Goal: Information Seeking & Learning: Compare options

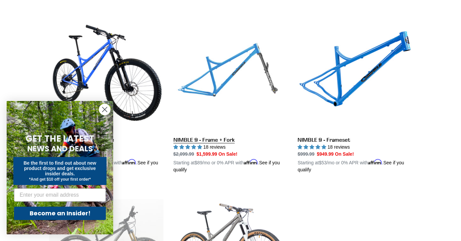
scroll to position [213, 0]
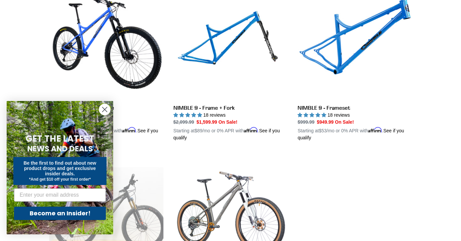
click at [107, 110] on circle "Close dialog" at bounding box center [104, 109] width 11 height 11
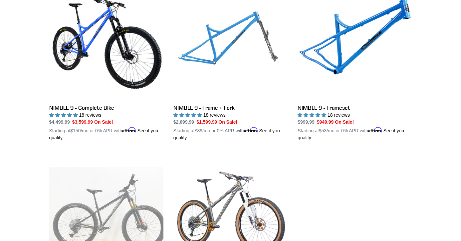
click at [217, 109] on link "NIMBLE 9 - Frame + Fork" at bounding box center [231, 63] width 114 height 156
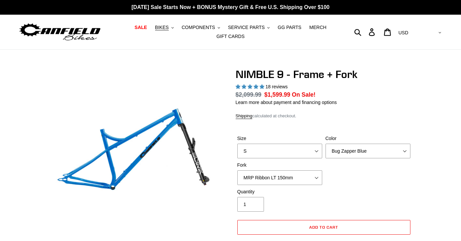
select select "highest-rating"
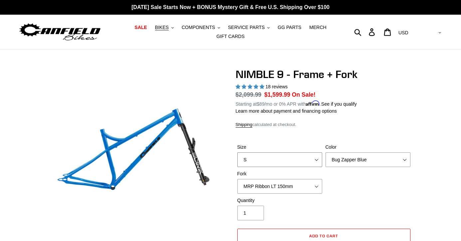
select select "M"
click option "M" at bounding box center [0, 0] width 0 height 0
click option "Galaxy Black" at bounding box center [0, 0] width 0 height 0
select select "Bug Zapper Blue"
click option "Bug Zapper Blue" at bounding box center [0, 0] width 0 height 0
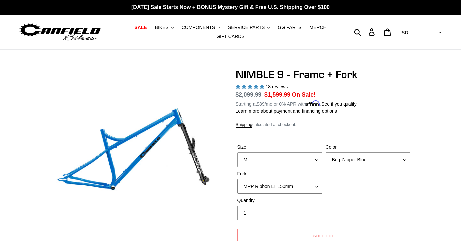
select select "RockShox Lyrik Ultimate 150mm (Gloss Black - Special Order)"
click option "RockShox Lyrik Ultimate 150mm (Gloss Black - Special Order)" at bounding box center [0, 0] width 0 height 0
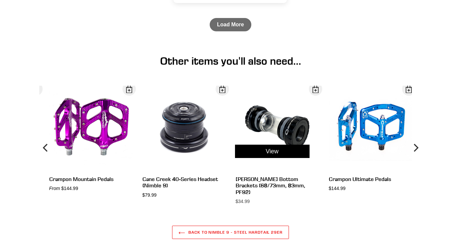
scroll to position [1791, 0]
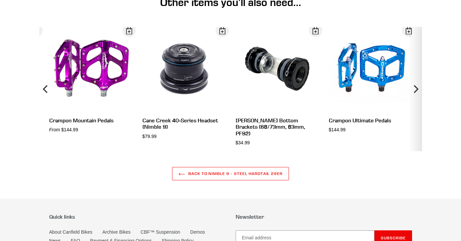
click at [410, 108] on button "Next" at bounding box center [415, 89] width 13 height 124
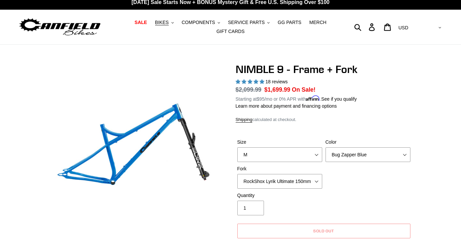
scroll to position [0, 0]
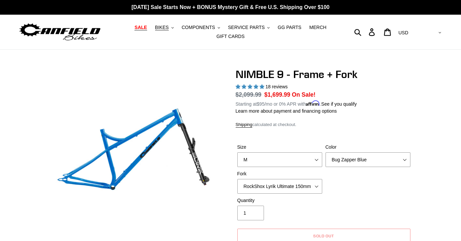
click at [140, 30] on span "SALE" at bounding box center [141, 28] width 12 height 6
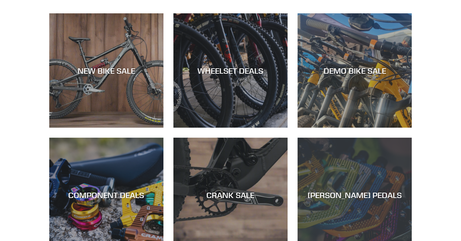
scroll to position [181, 0]
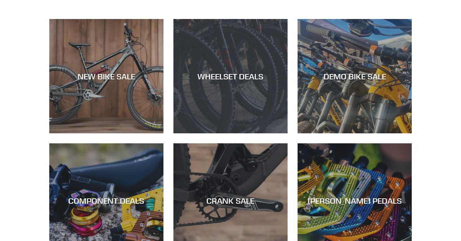
click at [266, 133] on div "WHEELSET DEALS" at bounding box center [231, 133] width 114 height 0
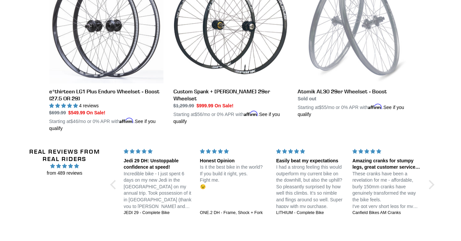
scroll to position [272, 0]
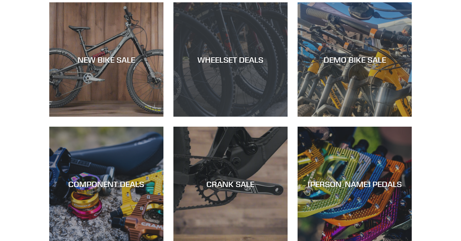
scroll to position [240, 0]
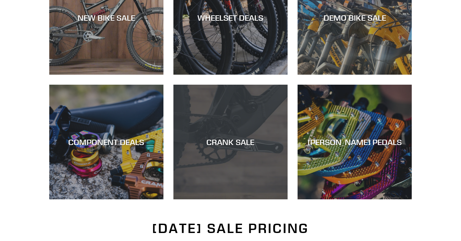
click at [213, 199] on div "CRANK SALE" at bounding box center [231, 199] width 114 height 0
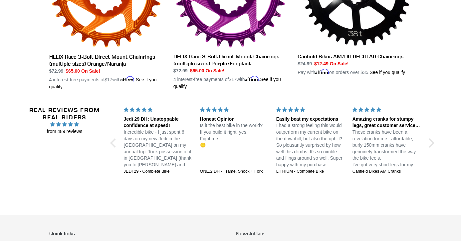
scroll to position [634, 0]
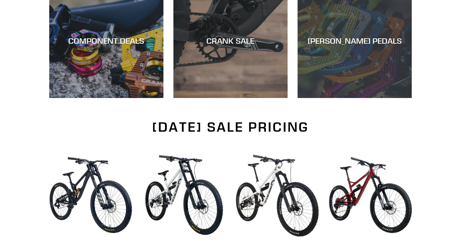
scroll to position [277, 0]
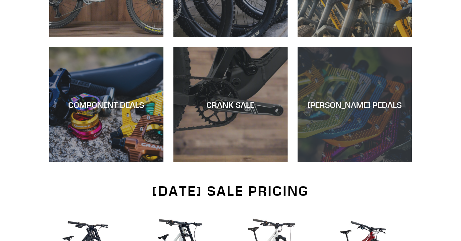
click at [348, 162] on div "CANFIELD PEDALS" at bounding box center [355, 162] width 114 height 0
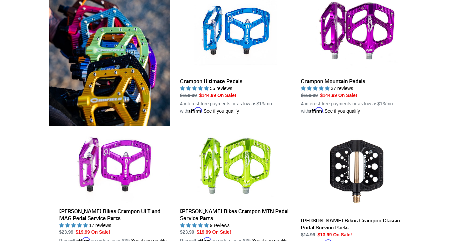
scroll to position [187, 0]
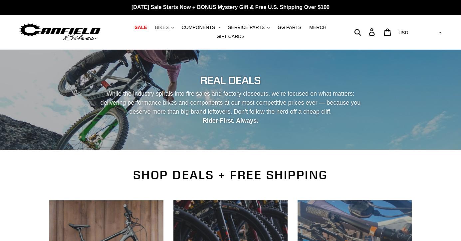
click at [161, 25] on span "BIKES" at bounding box center [162, 28] width 14 height 6
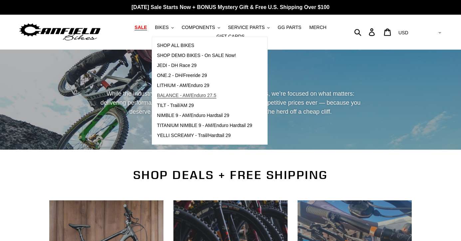
click at [164, 95] on span "BALANCE - AM/Enduro 27.5" at bounding box center [186, 96] width 59 height 6
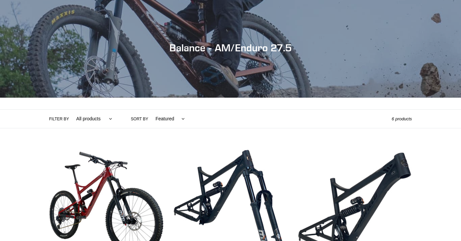
scroll to position [43, 0]
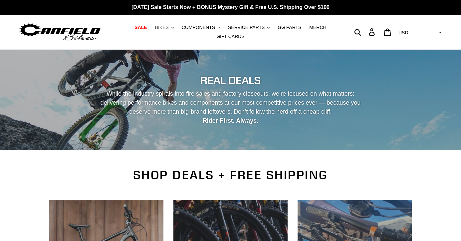
click at [157, 29] on button "BIKES .cls-1{fill:#231f20}" at bounding box center [164, 27] width 25 height 9
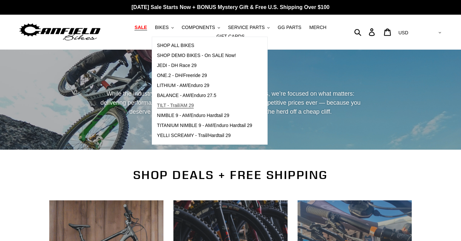
click at [194, 105] on span "TILT - Trail/AM 29" at bounding box center [175, 106] width 37 height 6
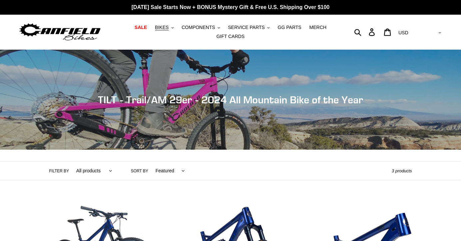
scroll to position [64, 0]
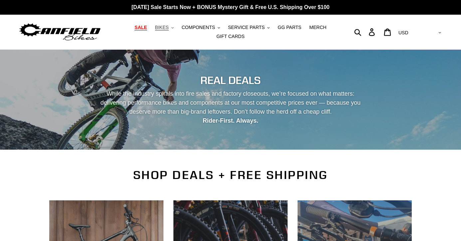
click at [163, 29] on span "BIKES" at bounding box center [162, 28] width 14 height 6
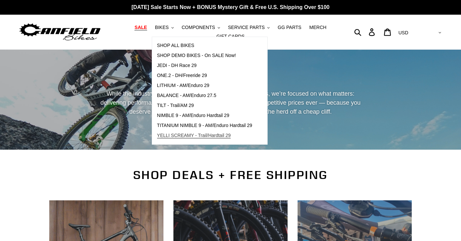
click at [217, 134] on span "YELLI SCREAMY - Trail/Hardtail 29" at bounding box center [194, 136] width 74 height 6
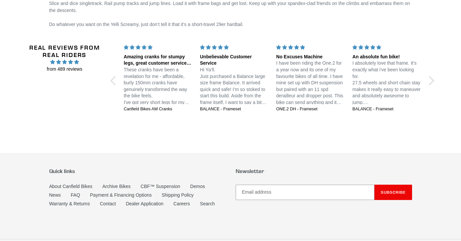
scroll to position [1397, 0]
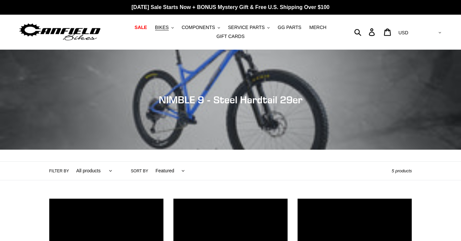
scroll to position [213, 0]
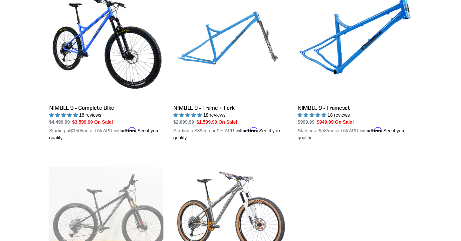
click at [216, 111] on link "NIMBLE 9 - Frame + Fork" at bounding box center [231, 63] width 114 height 156
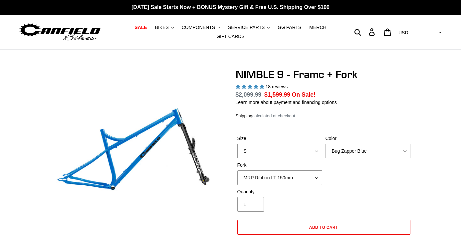
select select "highest-rating"
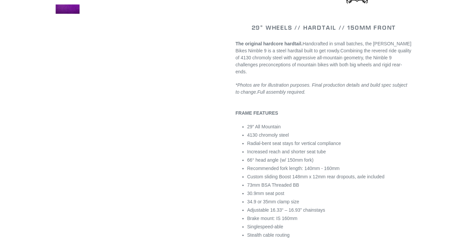
scroll to position [240, 0]
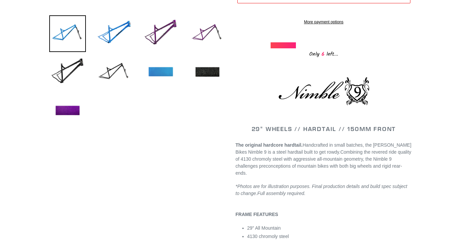
click at [167, 74] on img at bounding box center [161, 72] width 37 height 37
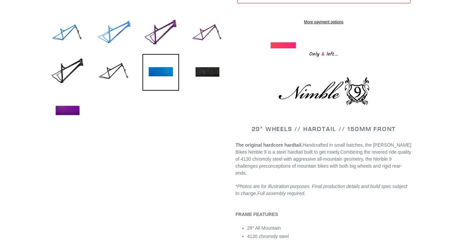
click at [109, 34] on img at bounding box center [114, 33] width 37 height 37
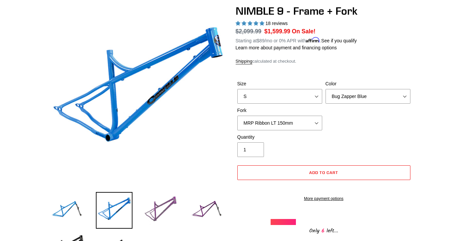
scroll to position [21, 0]
